Goal: Find specific page/section: Find specific page/section

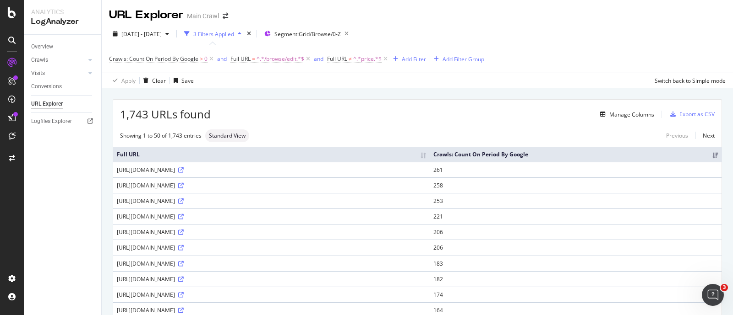
scroll to position [839, 0]
drag, startPoint x: 712, startPoint y: 294, endPoint x: 1359, endPoint y: 597, distance: 714.4
click at [712, 294] on icon "Open Intercom Messenger" at bounding box center [711, 293] width 6 height 7
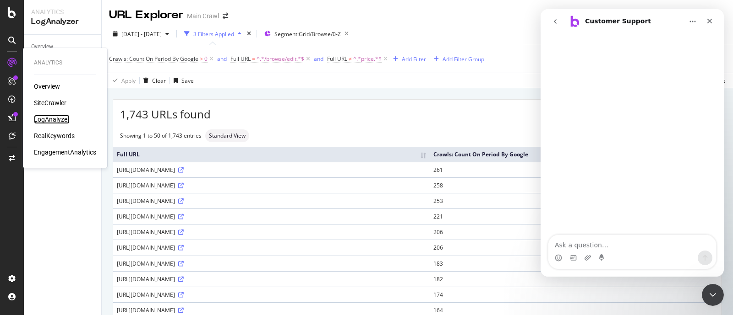
click at [50, 120] on div "LogAnalyzer" at bounding box center [52, 119] width 36 height 9
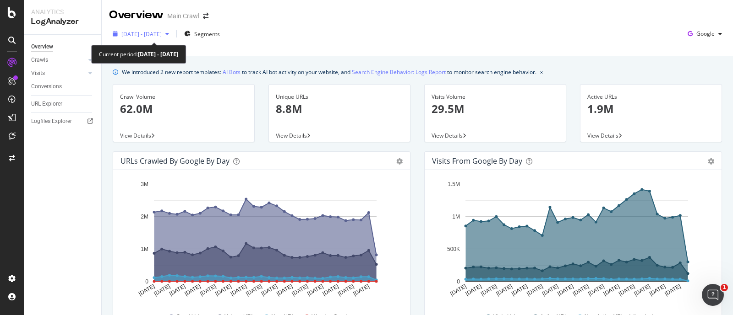
click at [162, 36] on span "[DATE] - [DATE]" at bounding box center [141, 34] width 40 height 8
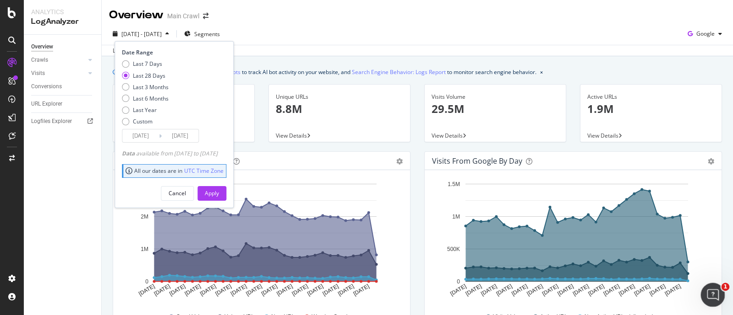
click at [709, 298] on icon "Open Intercom Messenger" at bounding box center [711, 294] width 15 height 15
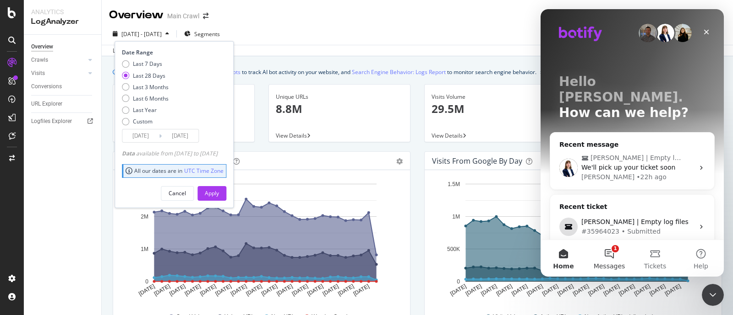
click at [608, 249] on button "1 Messages" at bounding box center [609, 258] width 46 height 37
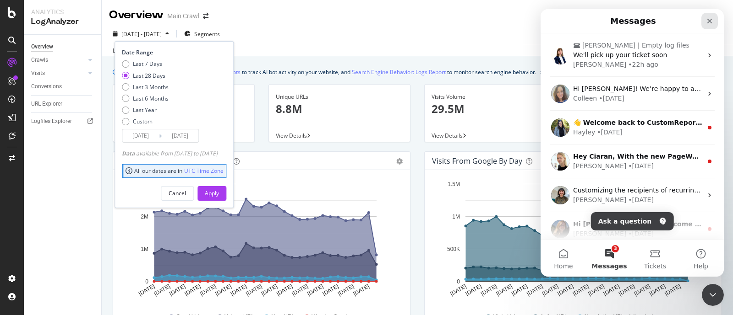
click at [712, 17] on icon "Close" at bounding box center [709, 20] width 7 height 7
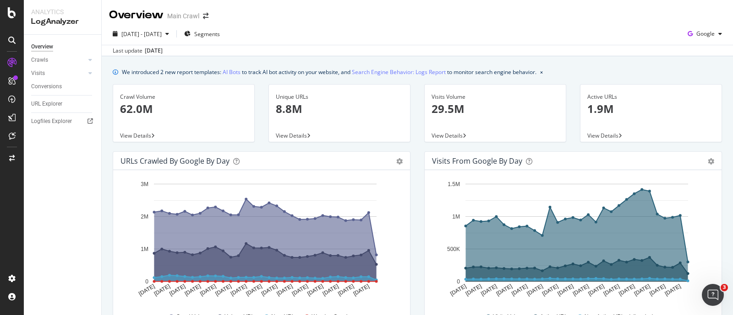
click at [305, 22] on div "Overview Main Crawl" at bounding box center [417, 11] width 631 height 23
